Goal: Browse casually: Explore the website without a specific task or goal

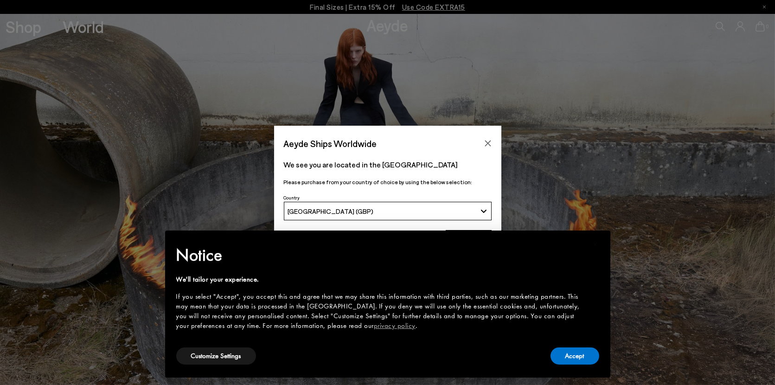
click at [571, 346] on div "Accept" at bounding box center [575, 356] width 49 height 21
click at [570, 351] on button "Accept" at bounding box center [575, 355] width 49 height 17
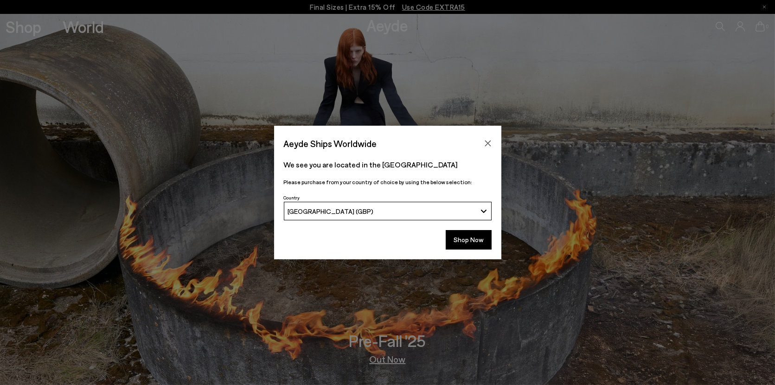
scroll to position [0, 0]
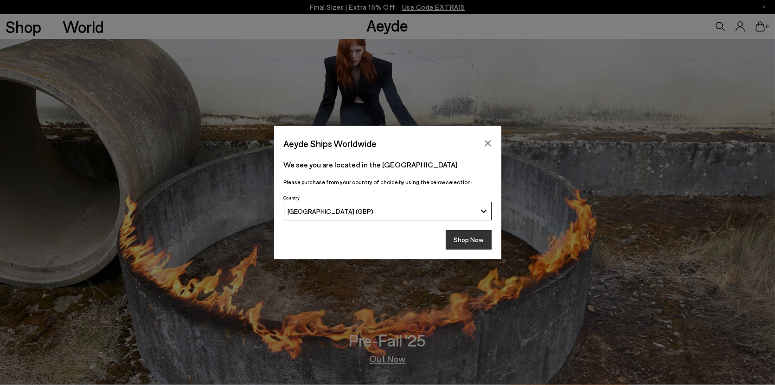
click at [471, 236] on button "Shop Now" at bounding box center [469, 239] width 46 height 19
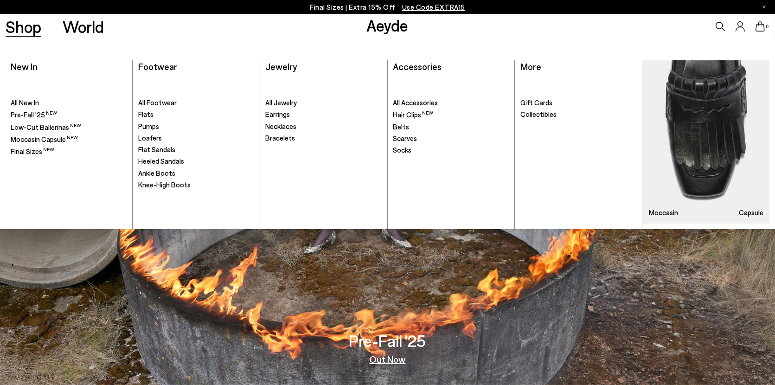
click at [146, 114] on span "Flats" at bounding box center [145, 114] width 15 height 8
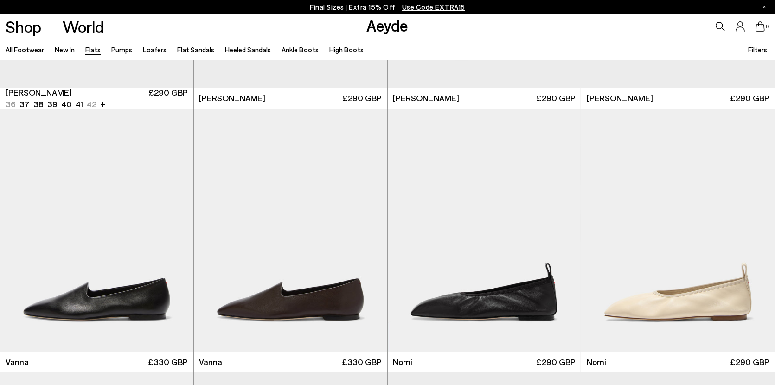
scroll to position [378, 0]
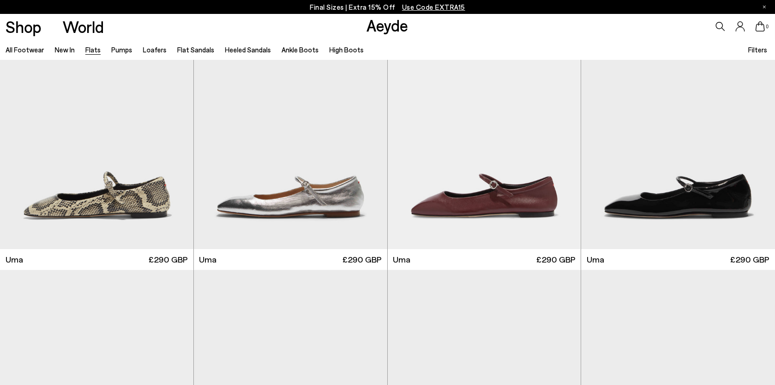
scroll to position [852, 0]
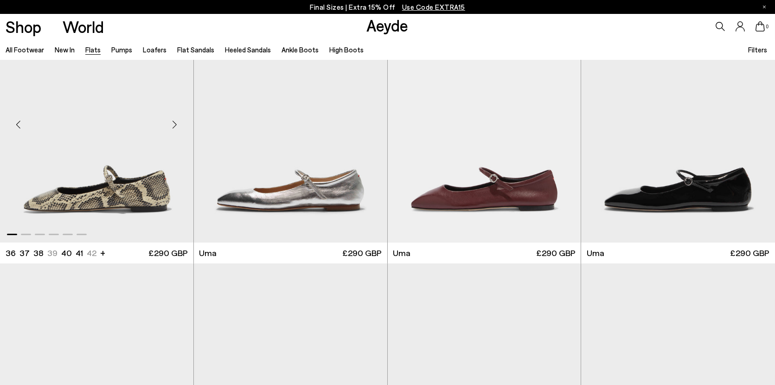
click at [178, 130] on div "Next slide" at bounding box center [175, 125] width 28 height 28
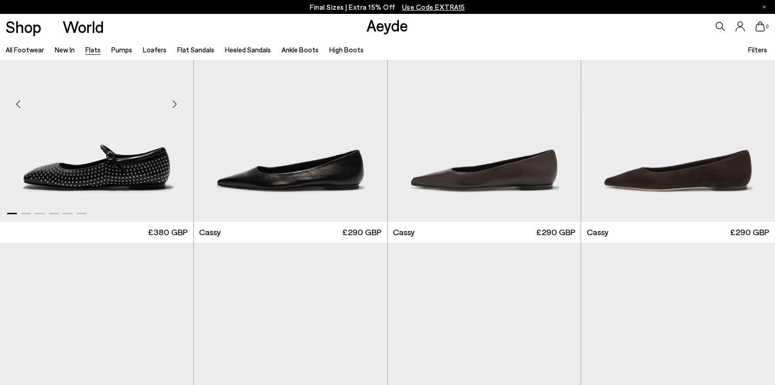
scroll to position [1105, 0]
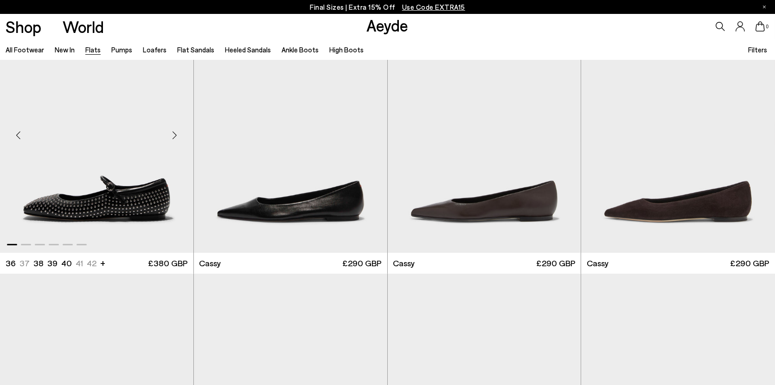
click at [178, 133] on div "Next slide" at bounding box center [175, 135] width 28 height 28
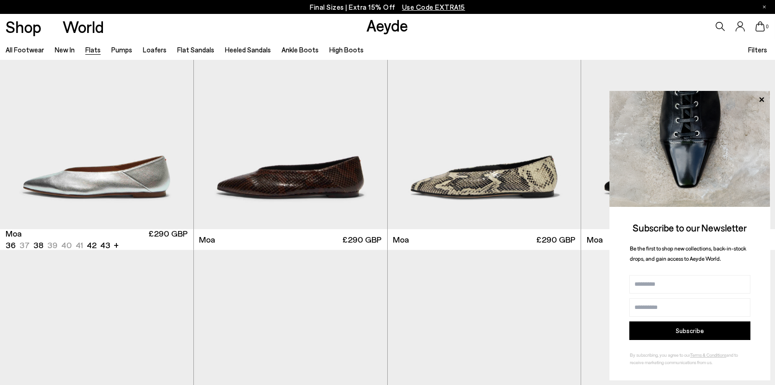
scroll to position [1667, 0]
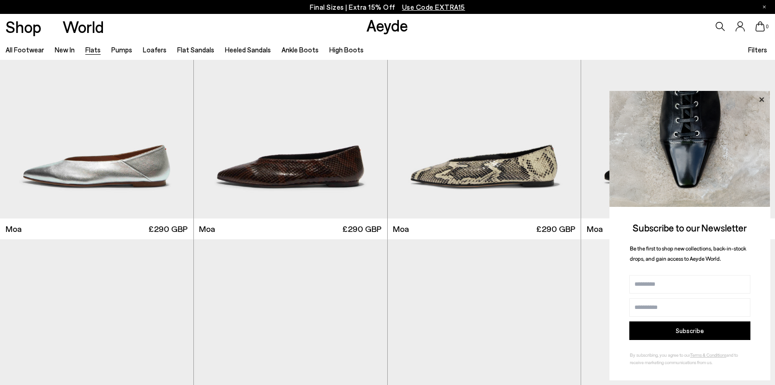
click at [764, 101] on icon at bounding box center [761, 99] width 5 height 5
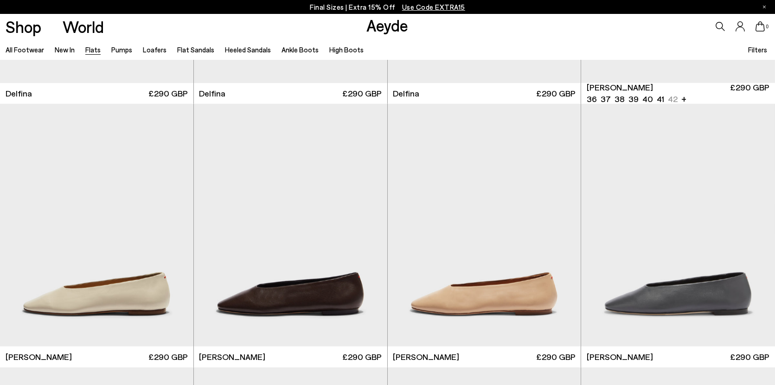
scroll to position [2393, 0]
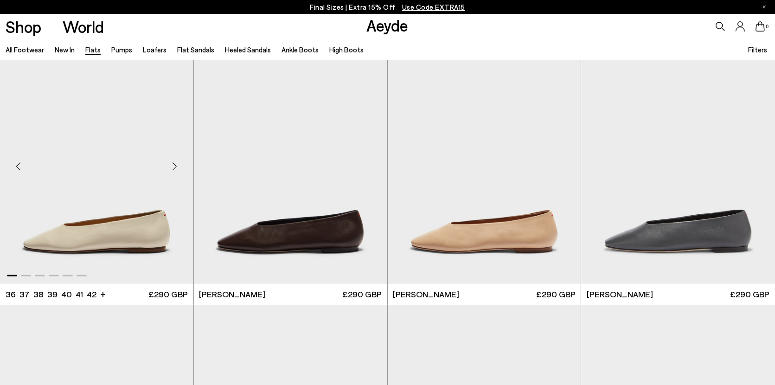
click at [179, 167] on div "Next slide" at bounding box center [175, 167] width 28 height 28
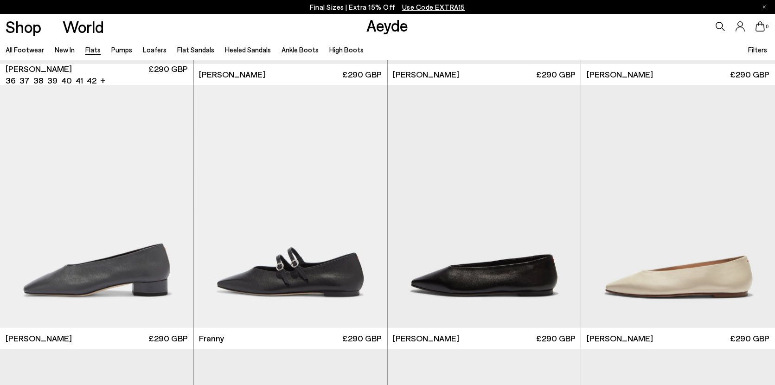
scroll to position [2879, 0]
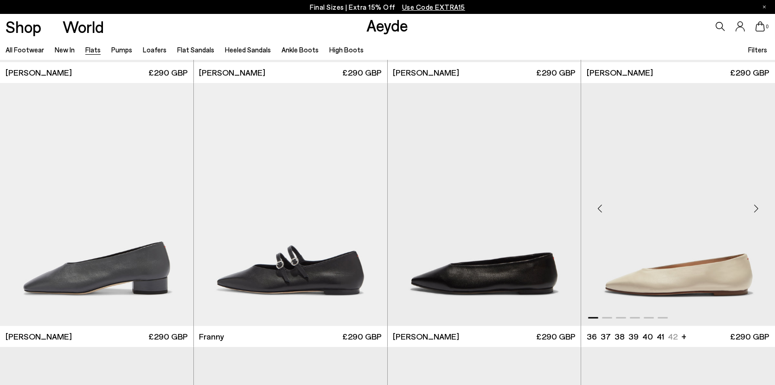
click at [756, 206] on div "Next slide" at bounding box center [757, 208] width 28 height 28
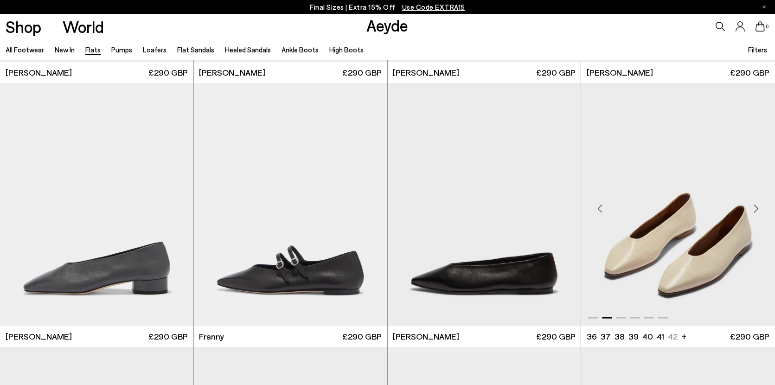
click at [756, 206] on div "Next slide" at bounding box center [757, 208] width 28 height 28
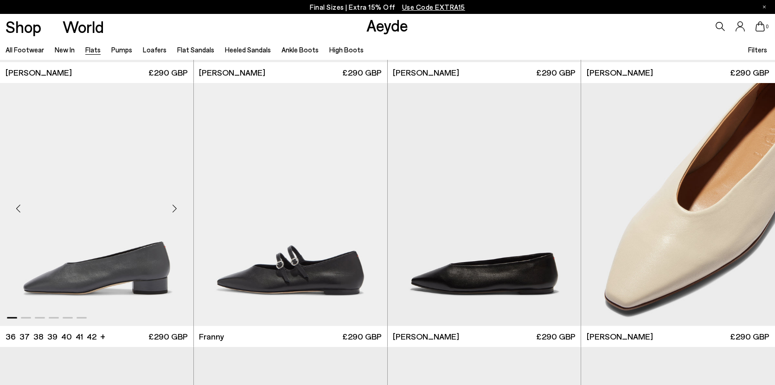
click at [174, 207] on div "Next slide" at bounding box center [175, 208] width 28 height 28
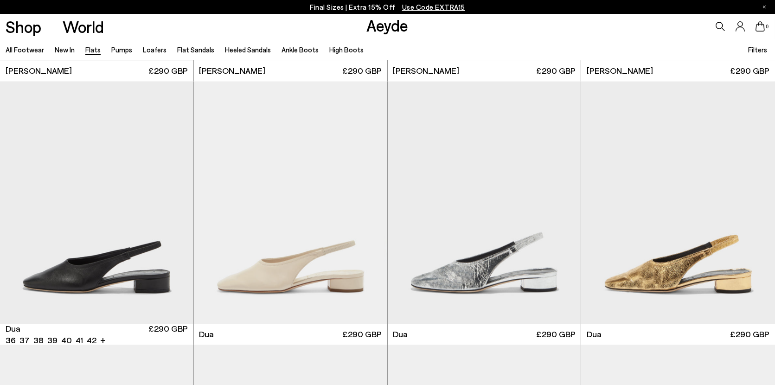
scroll to position [3703, 0]
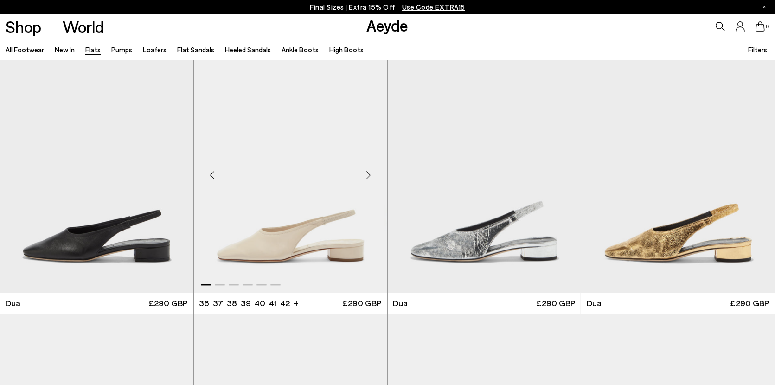
click at [371, 173] on div "Next slide" at bounding box center [369, 175] width 28 height 28
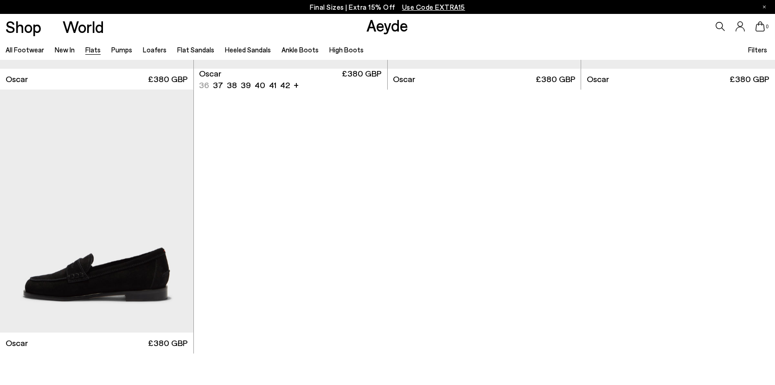
scroll to position [5626, 0]
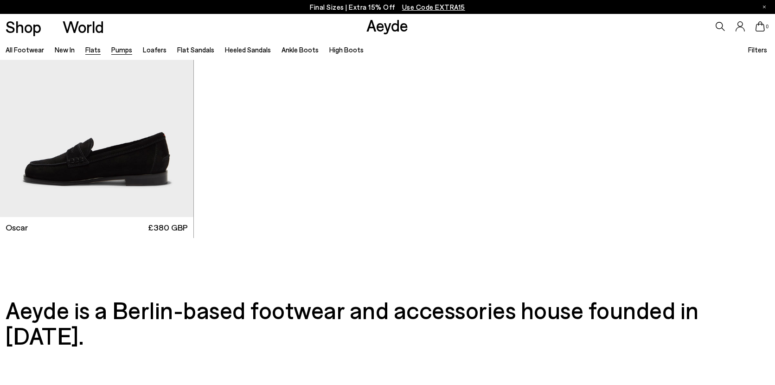
click at [122, 51] on link "Pumps" at bounding box center [121, 49] width 21 height 8
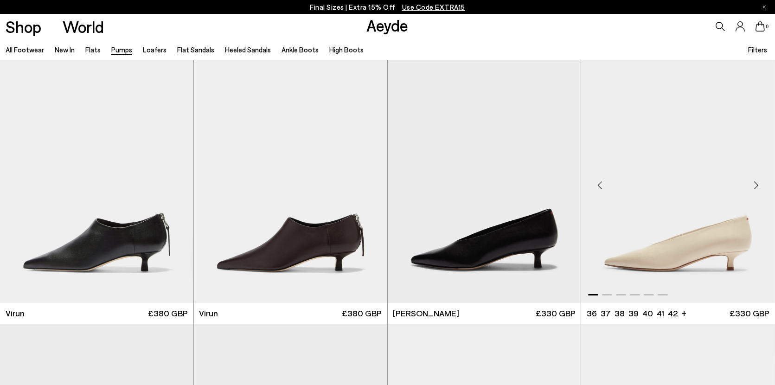
click at [762, 187] on div "Next slide" at bounding box center [757, 185] width 28 height 28
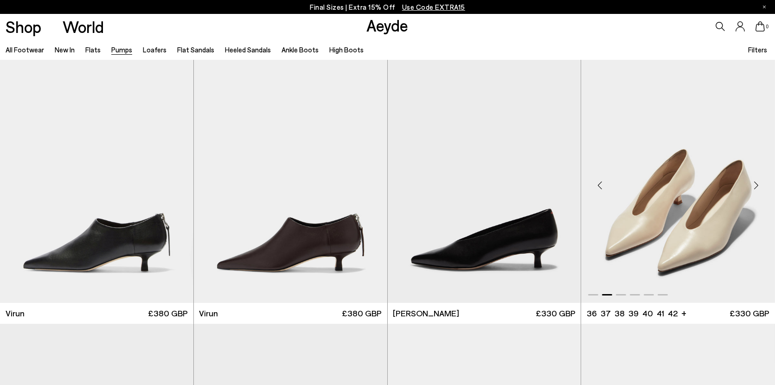
click at [762, 187] on div "Next slide" at bounding box center [757, 185] width 28 height 28
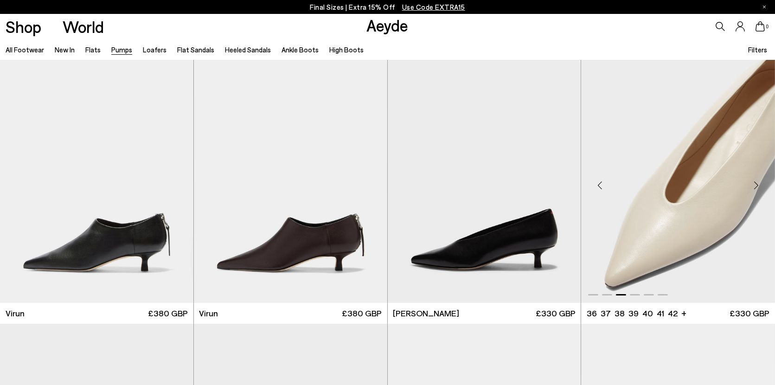
click at [762, 187] on div "Next slide" at bounding box center [757, 185] width 28 height 28
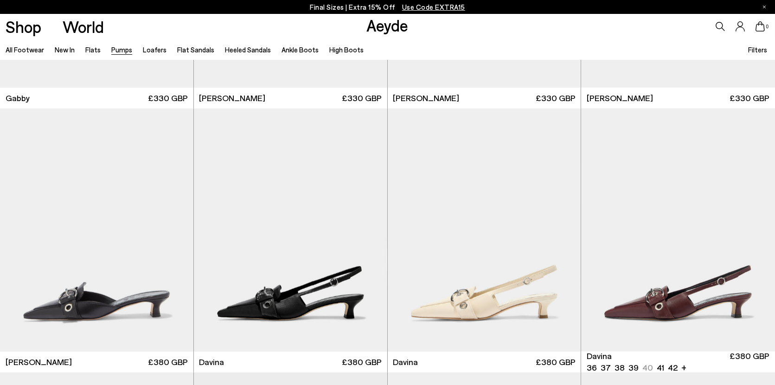
scroll to position [1925, 0]
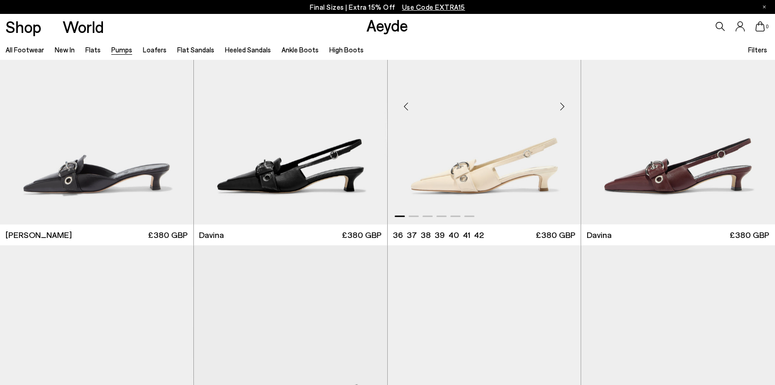
click at [569, 110] on div "Next slide" at bounding box center [562, 107] width 28 height 28
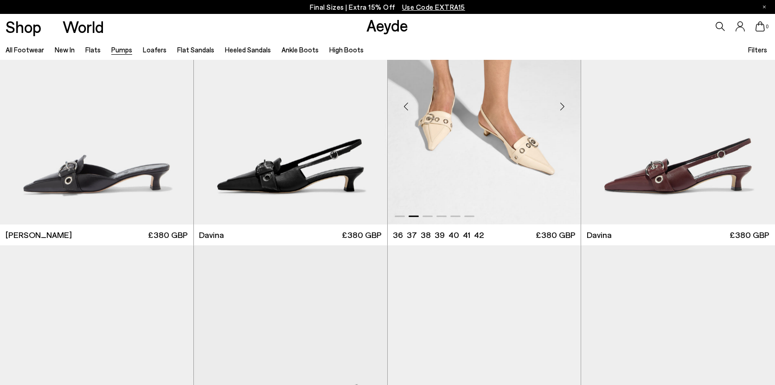
click at [569, 110] on div "Next slide" at bounding box center [562, 107] width 28 height 28
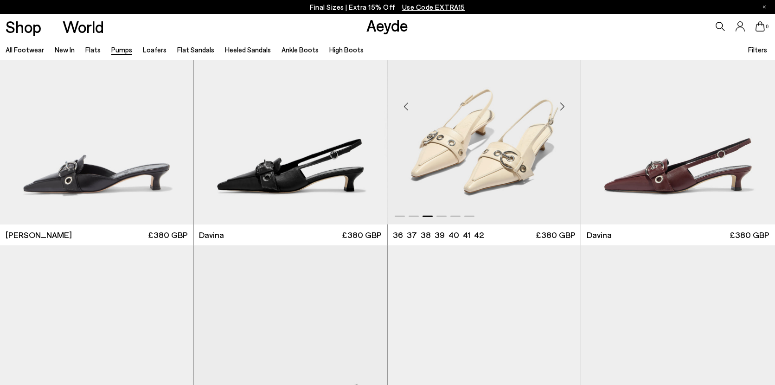
click at [569, 110] on div "Next slide" at bounding box center [562, 107] width 28 height 28
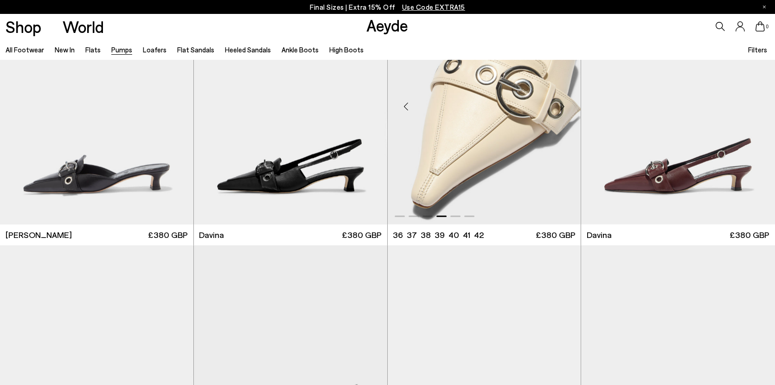
click at [569, 110] on div "Next slide" at bounding box center [562, 107] width 28 height 28
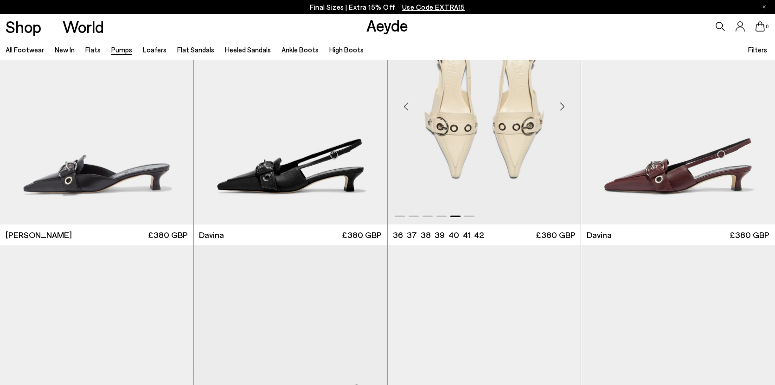
click at [569, 110] on div "Next slide" at bounding box center [562, 107] width 28 height 28
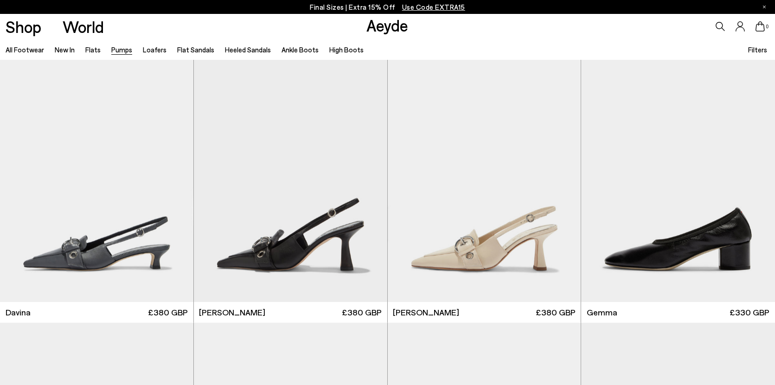
scroll to position [2112, 0]
click at [568, 180] on div "Next slide" at bounding box center [562, 184] width 28 height 28
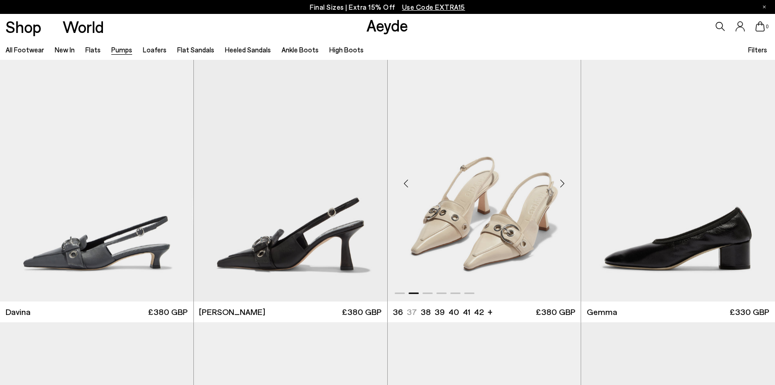
click at [568, 180] on div "Next slide" at bounding box center [562, 184] width 28 height 28
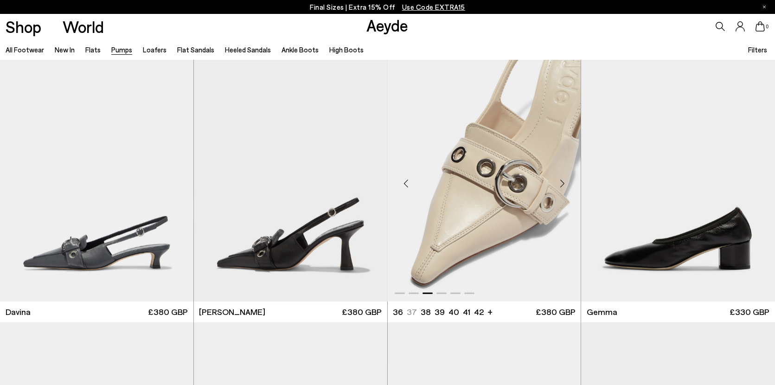
click at [568, 180] on div "Next slide" at bounding box center [562, 184] width 28 height 28
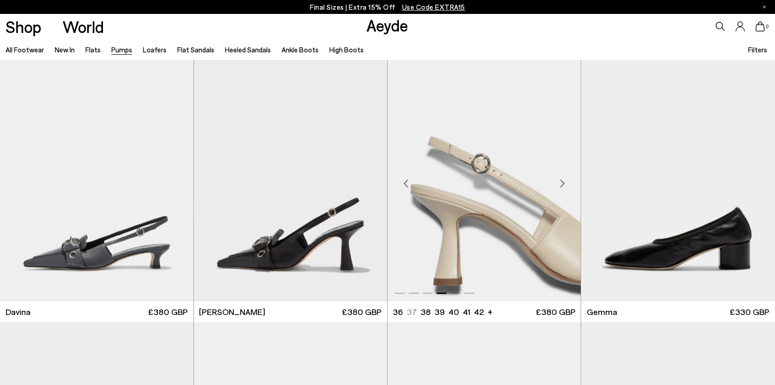
click at [568, 180] on div "Next slide" at bounding box center [562, 184] width 28 height 28
